Goal: Information Seeking & Learning: Learn about a topic

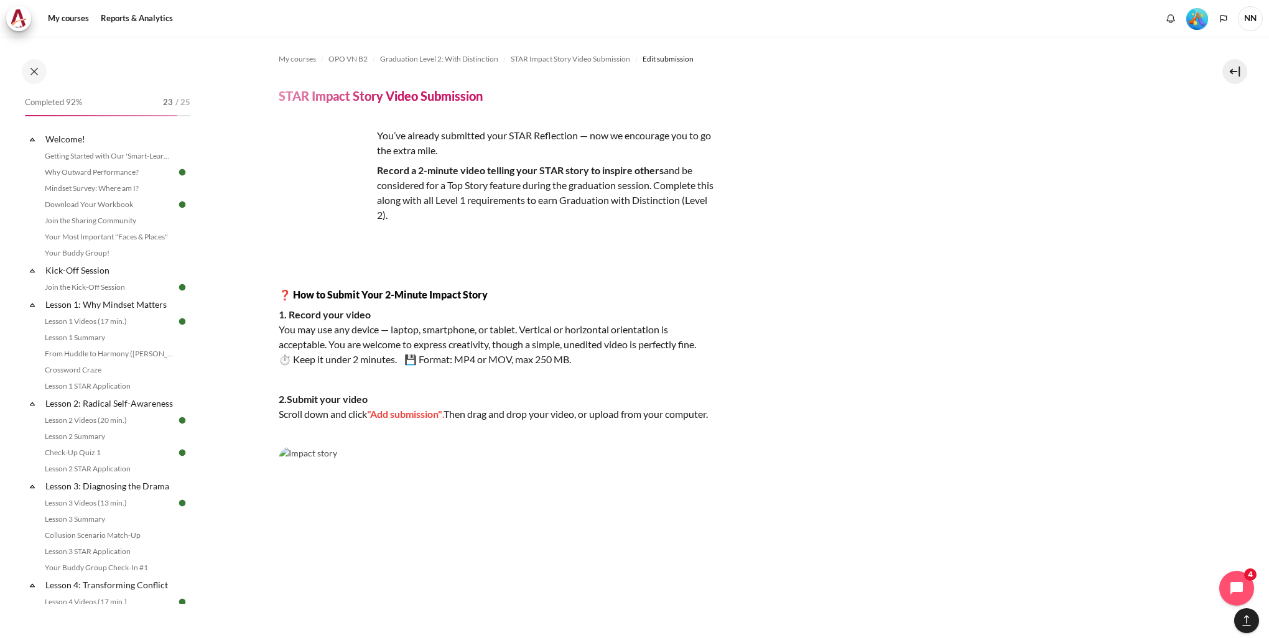
scroll to position [809, 0]
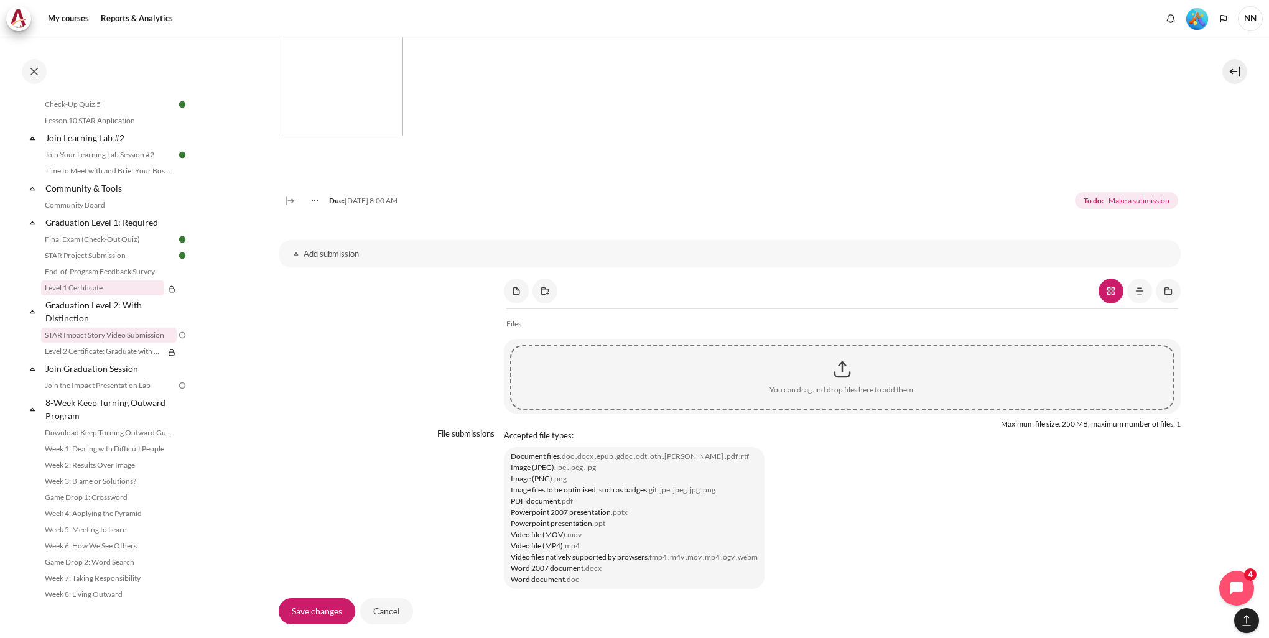
click at [132, 296] on link "Level 1 Certificate" at bounding box center [102, 288] width 123 height 15
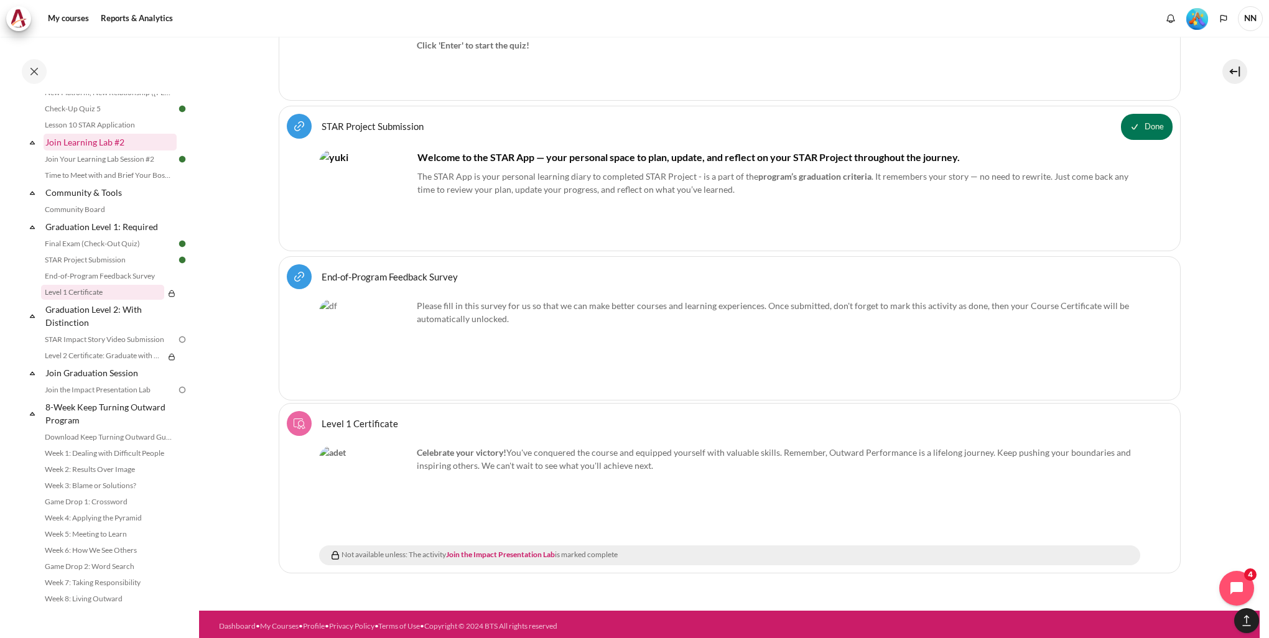
scroll to position [1260, 0]
click at [94, 389] on link "Join the Impact Presentation Lab" at bounding box center [109, 385] width 136 height 15
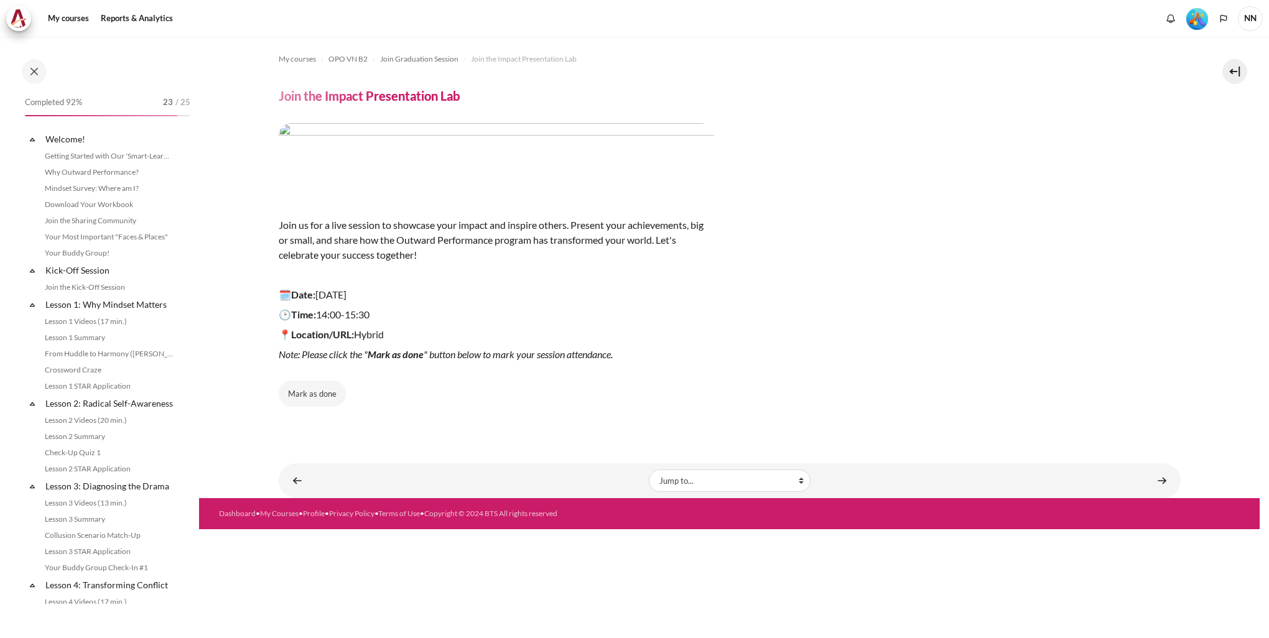
scroll to position [1260, 0]
